Goal: Ask a question

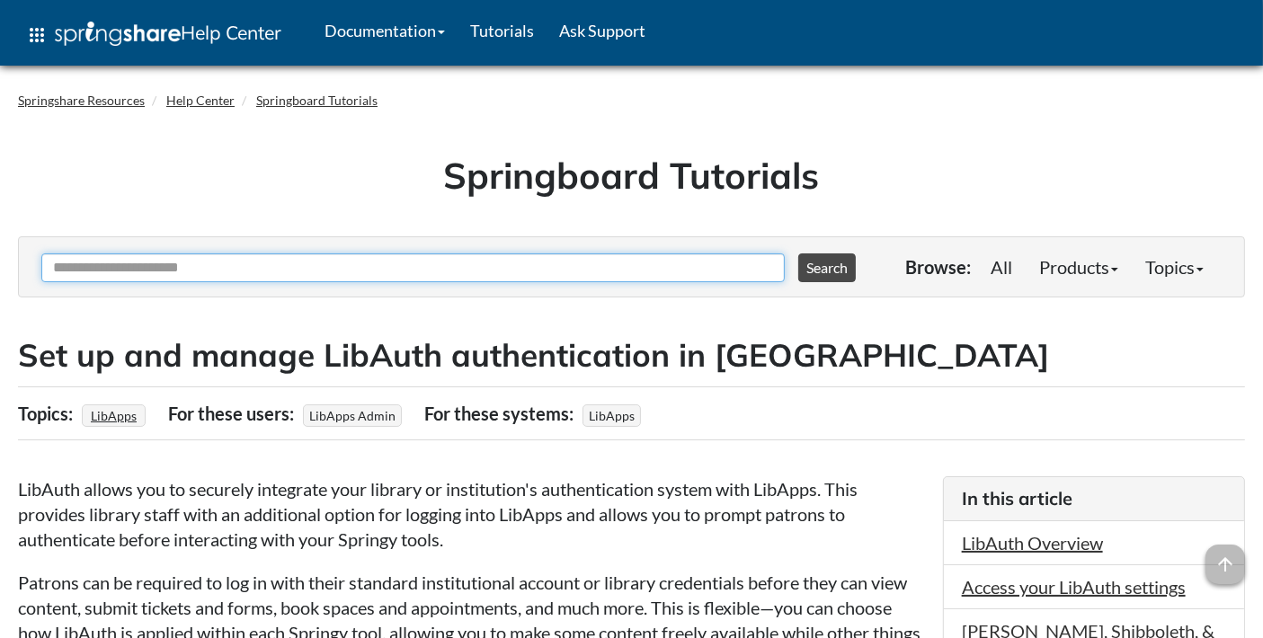
click at [405, 266] on input "Ask Another Question" at bounding box center [413, 268] width 744 height 29
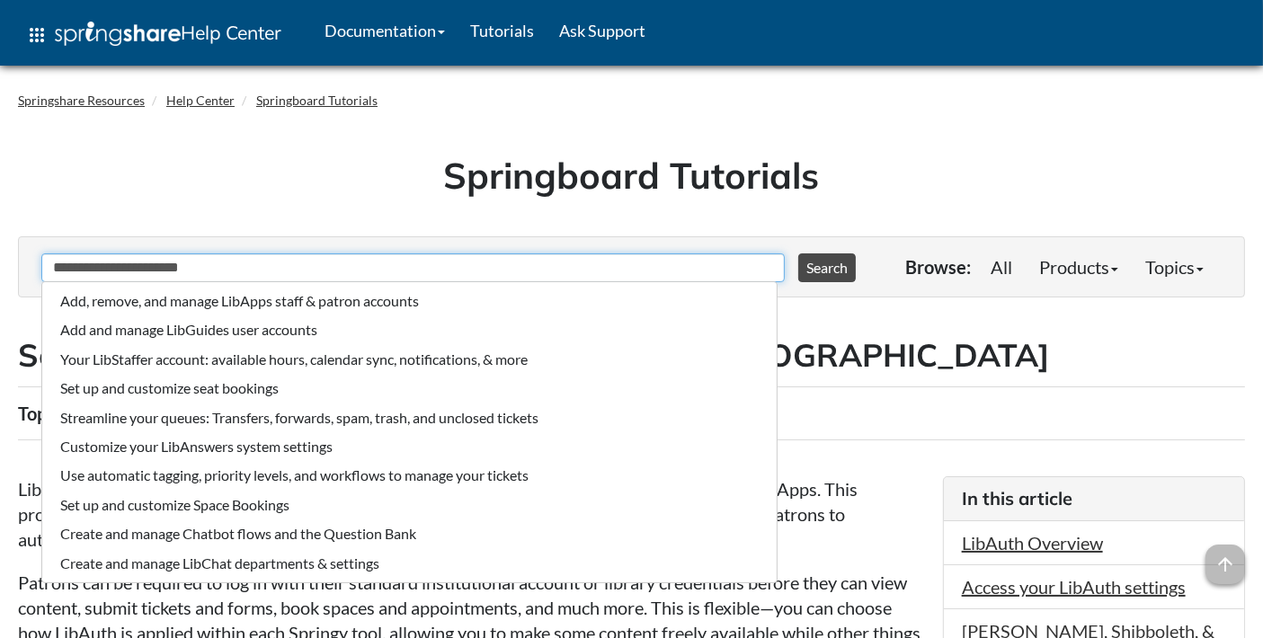
type input "**********"
click at [798, 254] on button "Search" at bounding box center [827, 268] width 58 height 29
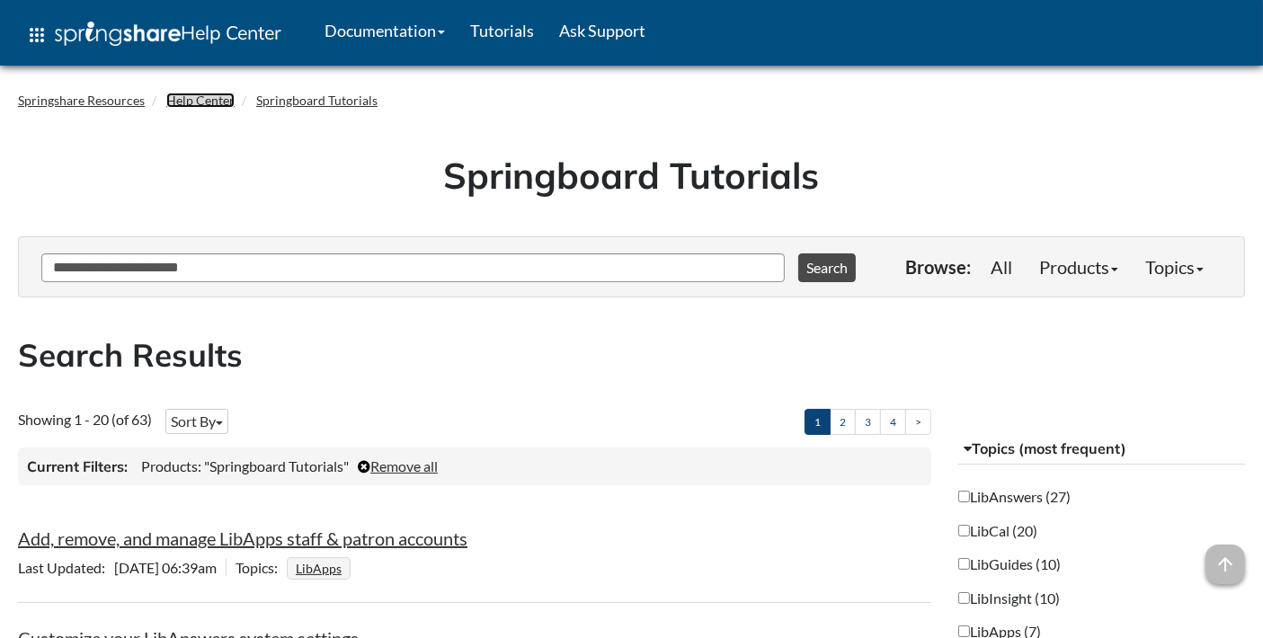
click at [187, 101] on link "Help Center" at bounding box center [200, 100] width 68 height 15
